Goal: Understand process/instructions: Learn how to perform a task or action

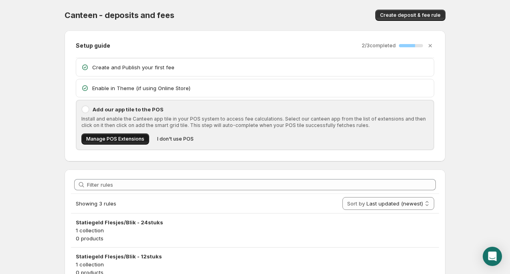
click at [127, 141] on span "Manage POS Extensions" at bounding box center [115, 139] width 58 height 6
click at [351, 3] on div "Canteen - deposits and fees. This page is ready Canteen - deposits and fees Cre…" at bounding box center [255, 15] width 381 height 30
click at [119, 139] on span "Manage POS Extensions" at bounding box center [115, 139] width 58 height 6
click at [458, 51] on body "Home Help Canteen - deposits and fees. This page is ready Canteen - deposits an…" at bounding box center [255, 137] width 510 height 274
click at [121, 109] on p "Add our app tile to the POS" at bounding box center [261, 109] width 336 height 8
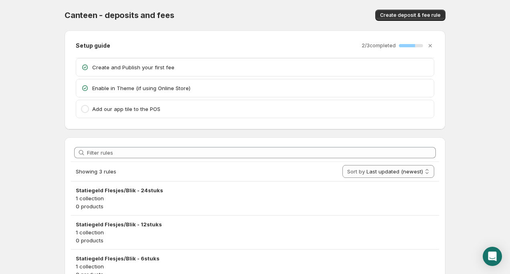
click at [144, 110] on p "Add our app tile to the POS" at bounding box center [260, 109] width 337 height 8
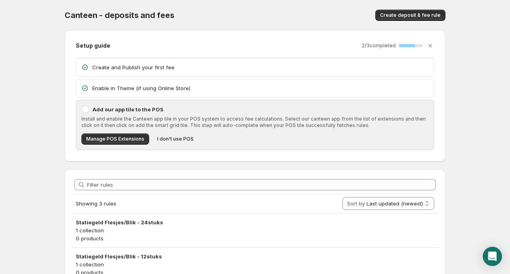
click at [88, 111] on div at bounding box center [85, 109] width 8 height 8
click at [85, 113] on div "Add our app tile to the POS Install and enable the Canteen app tile in your POS…" at bounding box center [255, 125] width 357 height 49
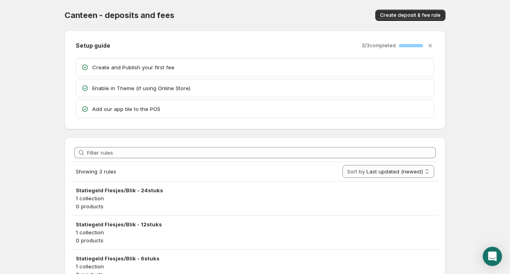
click at [107, 109] on p "Add our app tile to the POS" at bounding box center [260, 109] width 337 height 8
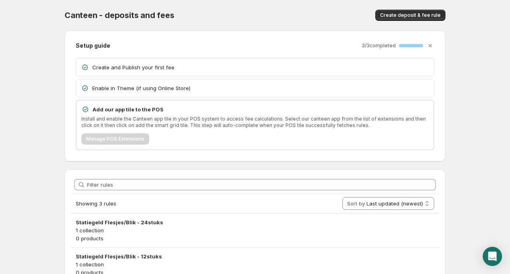
click at [147, 111] on p "Add our app tile to the POS" at bounding box center [261, 109] width 336 height 8
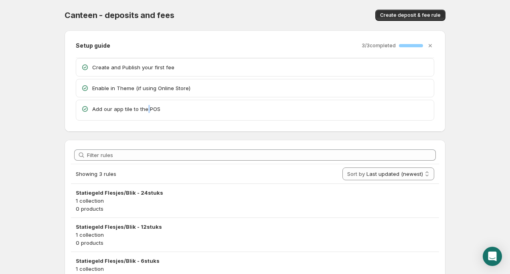
click at [147, 111] on p "Add our app tile to the POS" at bounding box center [260, 109] width 337 height 8
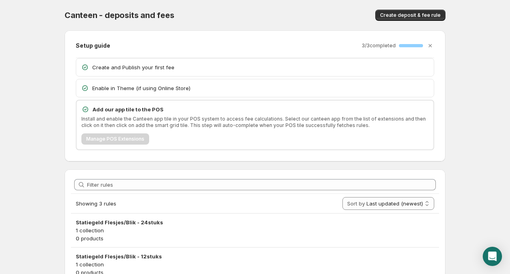
click at [130, 108] on p "Add our app tile to the POS" at bounding box center [261, 109] width 336 height 8
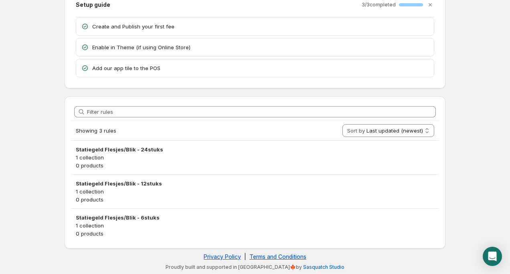
scroll to position [41, 0]
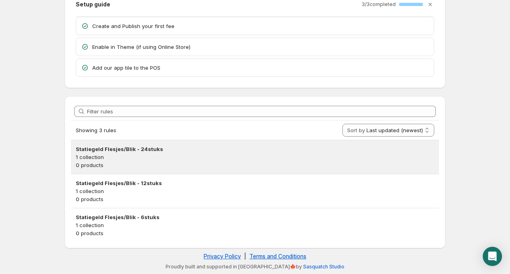
click at [179, 160] on p "1 collection" at bounding box center [255, 157] width 359 height 8
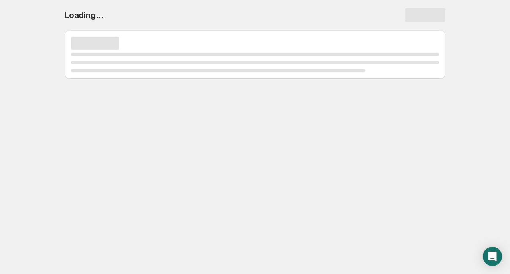
scroll to position [0, 0]
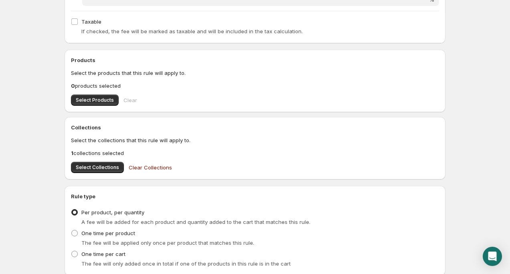
scroll to position [235, 0]
